Goal: Find specific page/section: Find specific page/section

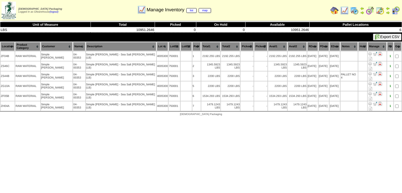
click at [2, 8] on link at bounding box center [9, 10] width 14 height 4
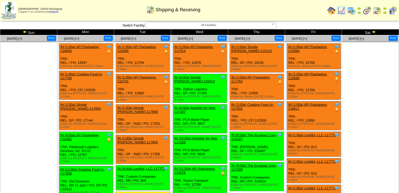
scroll to position [1, 0]
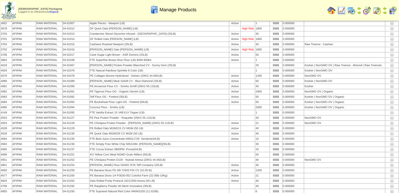
scroll to position [2744, 0]
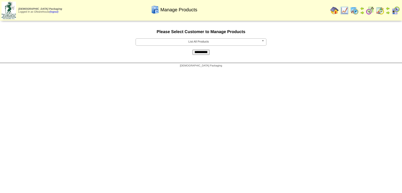
click at [170, 42] on span "List All Products" at bounding box center [199, 42] width 122 height 6
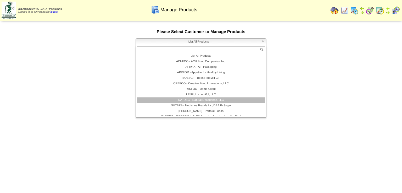
scroll to position [30, 0]
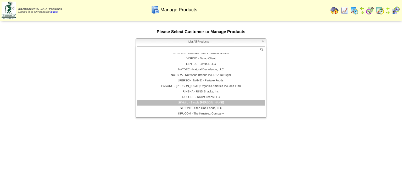
click at [209, 102] on li "SIMMIL - Simple [PERSON_NAME]" at bounding box center [201, 103] width 128 height 6
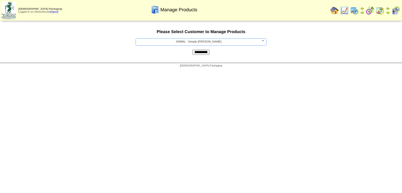
click at [202, 54] on input "**********" at bounding box center [201, 52] width 17 height 5
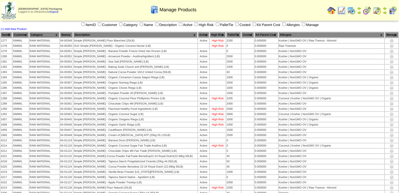
scroll to position [165, 0]
